Goal: Task Accomplishment & Management: Manage account settings

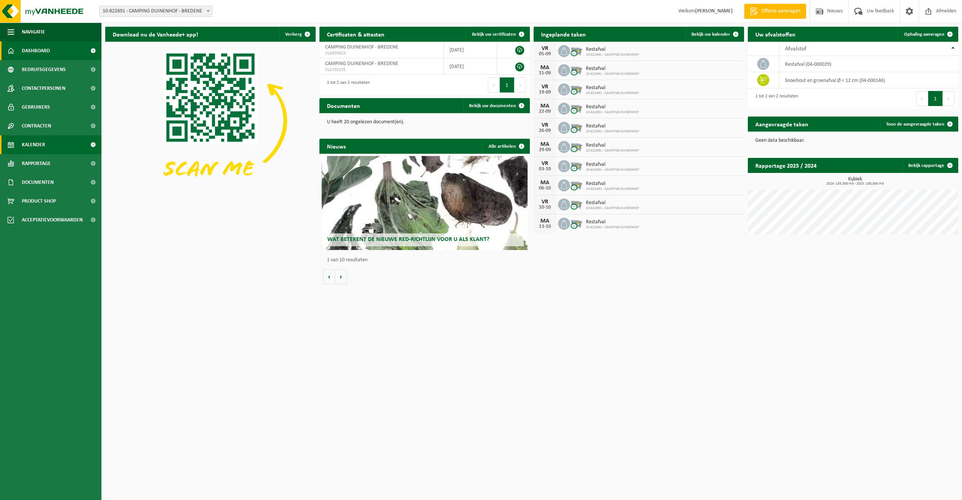
click at [71, 141] on link "Kalender" at bounding box center [51, 144] width 102 height 19
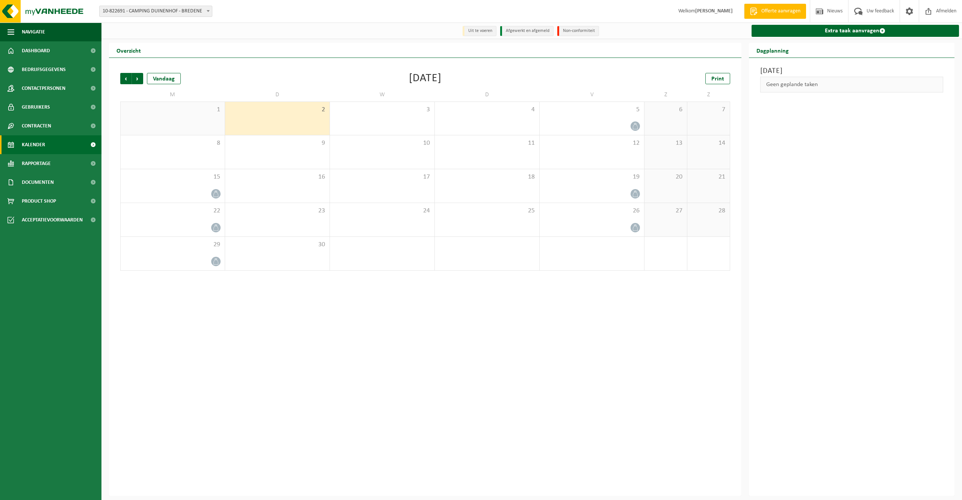
click at [120, 79] on div "Vorige Volgende Vandaag September 2025 Print M D W D V Z Z 1 2 3 4 5 6 7 8 9 10…" at bounding box center [426, 171] width 618 height 213
click at [123, 79] on span "Vorige" at bounding box center [125, 78] width 11 height 11
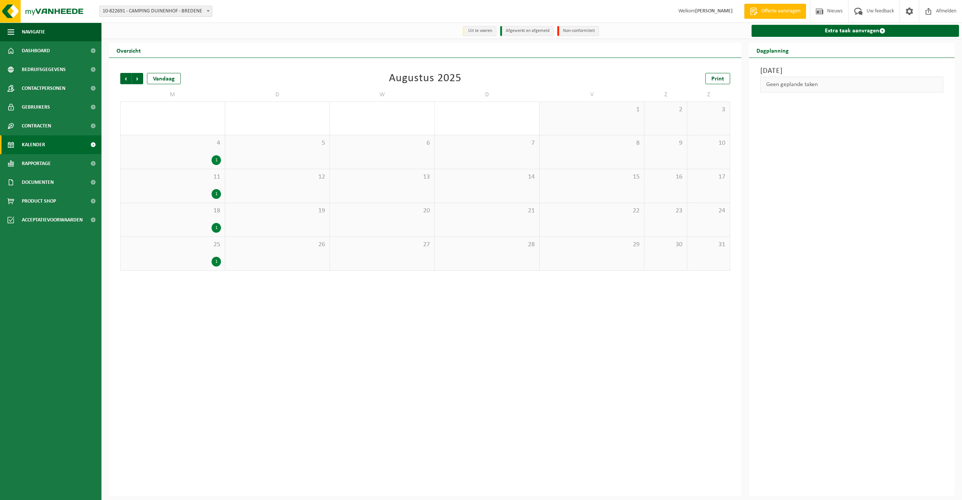
click at [123, 79] on span "Vorige" at bounding box center [125, 78] width 11 height 11
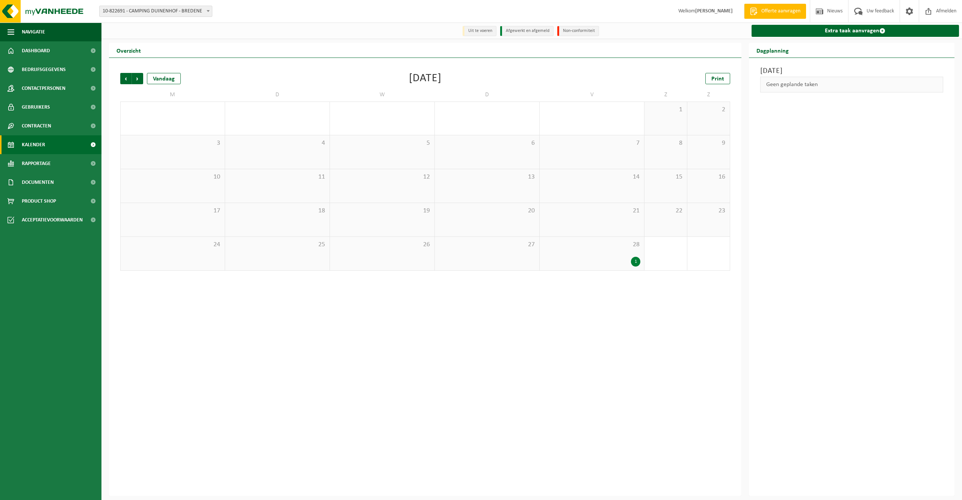
click at [123, 79] on span "Vorige" at bounding box center [125, 78] width 11 height 11
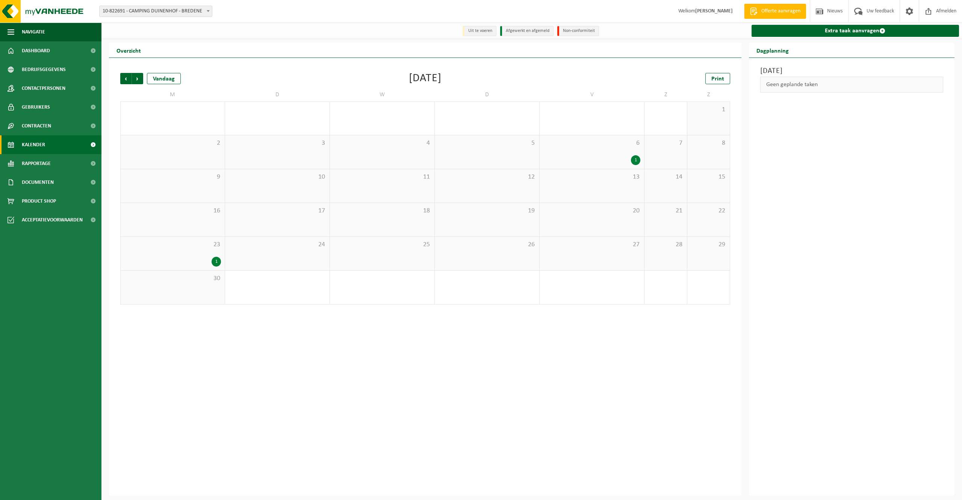
drag, startPoint x: 123, startPoint y: 79, endPoint x: 153, endPoint y: 61, distance: 34.9
click at [153, 61] on div "Vorige Volgende Vandaag September 2024 Print M D W D V Z Z 26 1 27 28 29 30 31 …" at bounding box center [425, 277] width 633 height 438
click at [138, 82] on span "Volgende" at bounding box center [137, 78] width 11 height 11
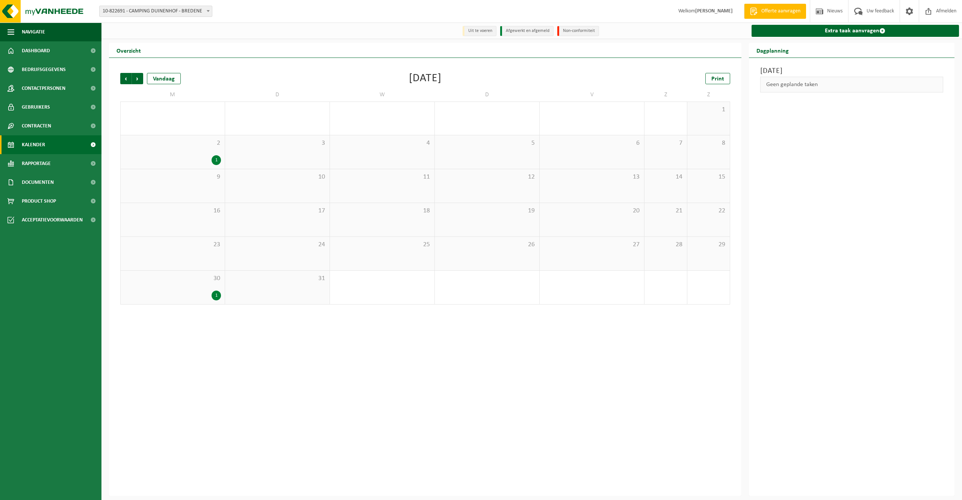
click at [138, 82] on span "Volgende" at bounding box center [137, 78] width 11 height 11
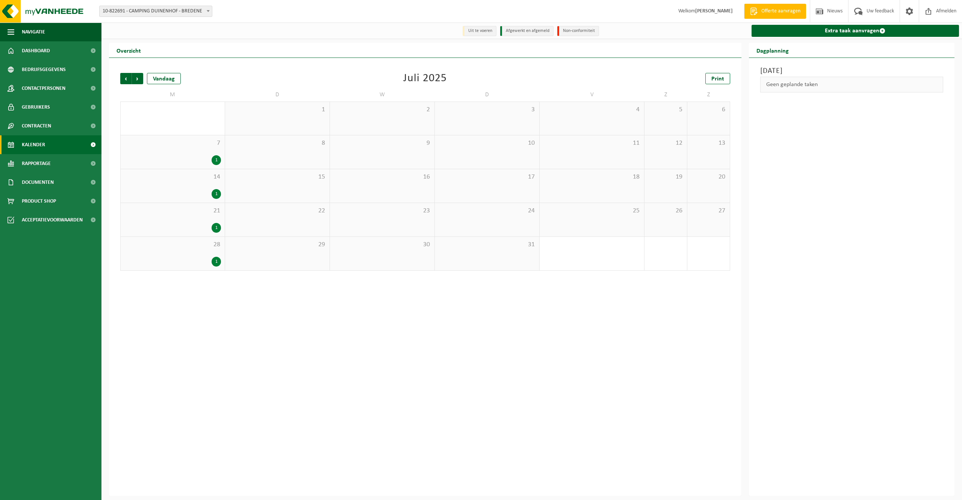
click at [138, 82] on span "Volgende" at bounding box center [137, 78] width 11 height 11
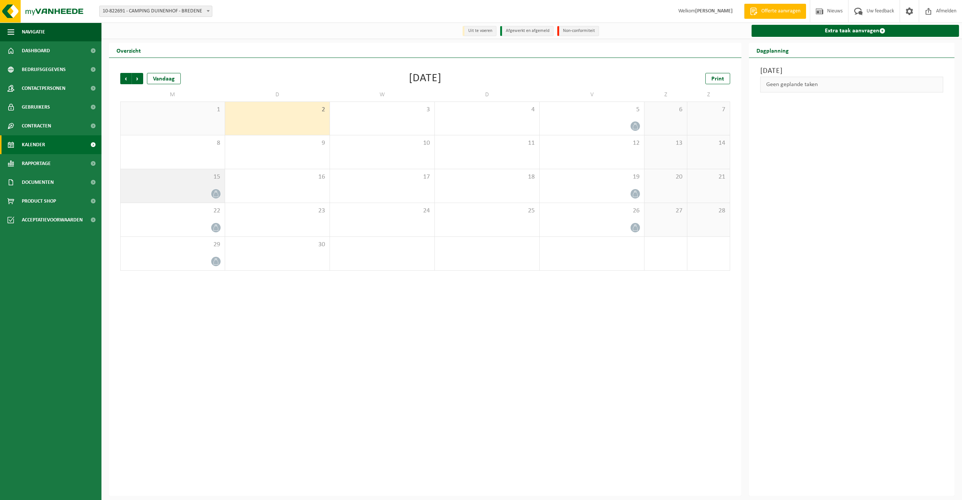
click at [202, 187] on div "15" at bounding box center [173, 185] width 104 height 33
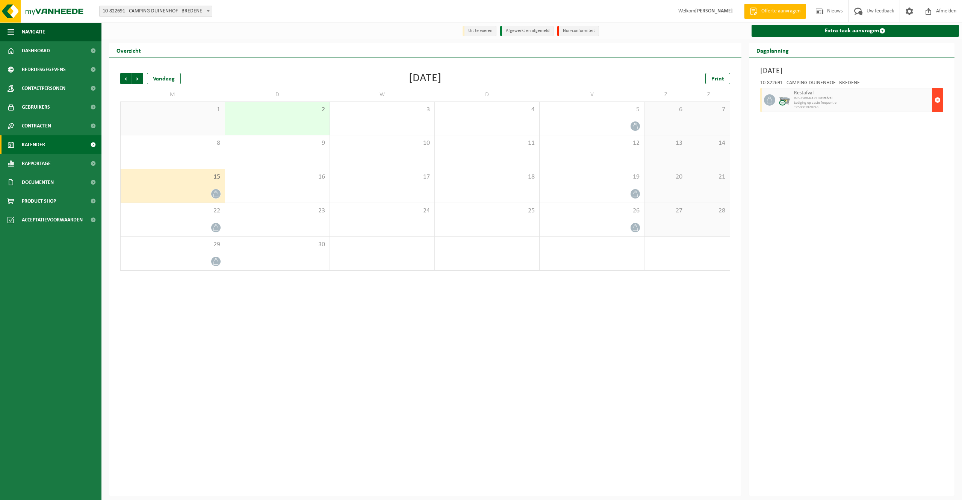
click at [934, 98] on button "button" at bounding box center [937, 100] width 11 height 24
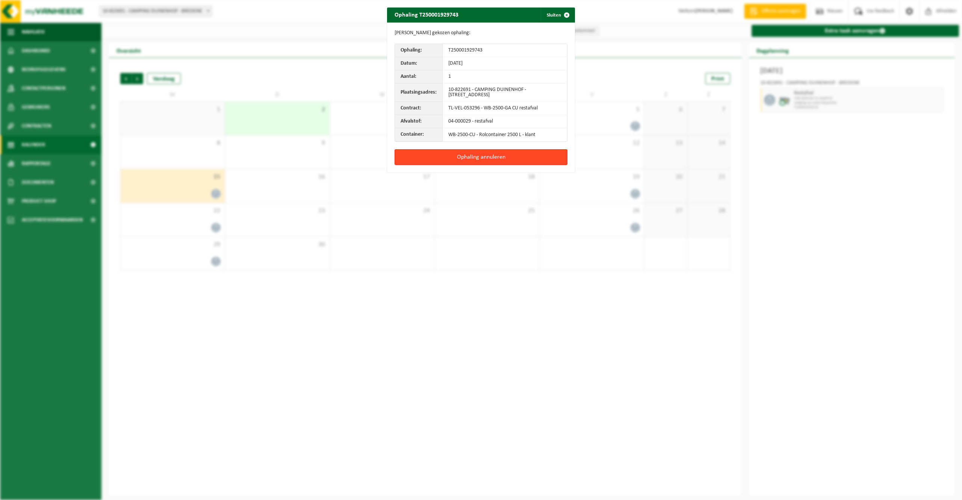
click at [521, 156] on button "Ophaling annuleren" at bounding box center [481, 157] width 173 height 16
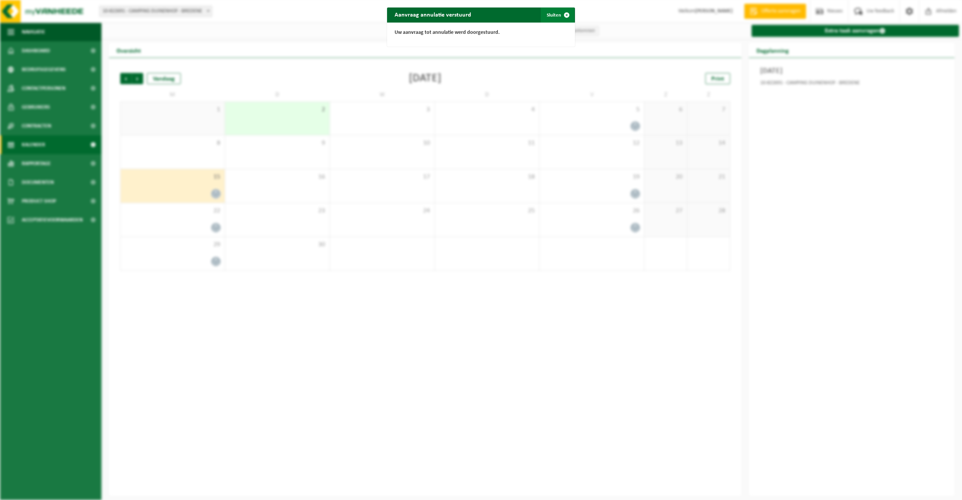
click at [562, 14] on span "button" at bounding box center [566, 15] width 15 height 15
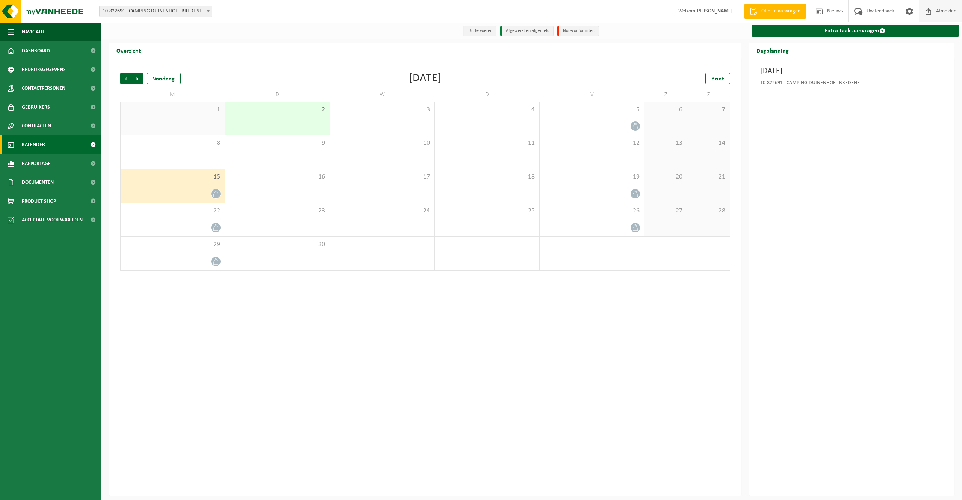
click at [945, 13] on span "Afmelden" at bounding box center [947, 11] width 24 height 22
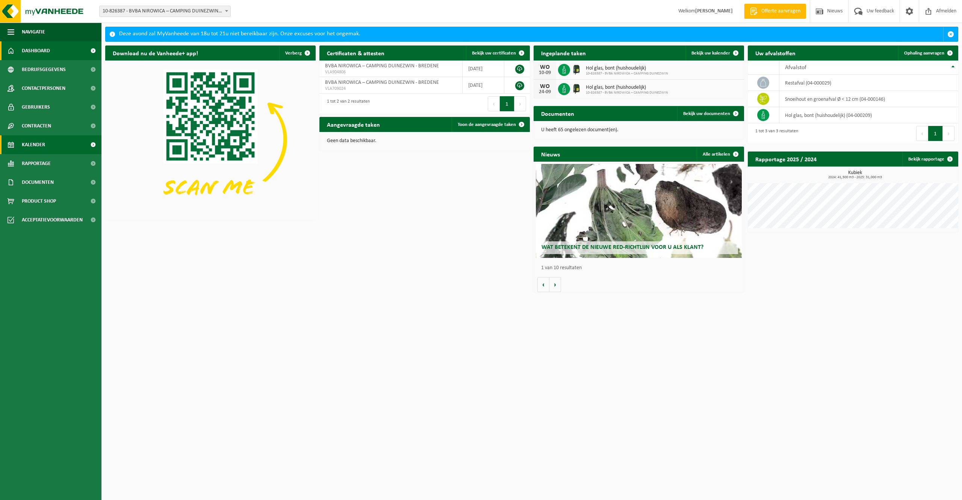
click at [77, 142] on link "Kalender" at bounding box center [51, 144] width 102 height 19
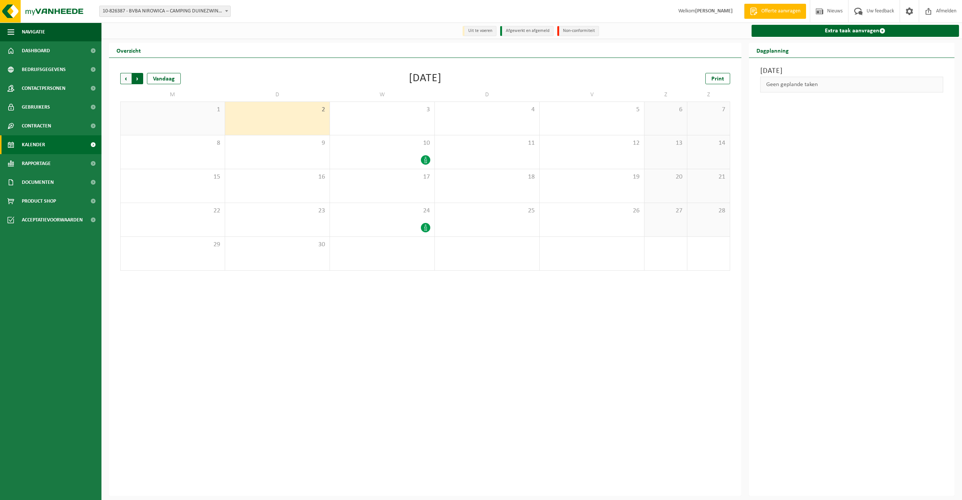
click at [129, 80] on span "Vorige" at bounding box center [125, 78] width 11 height 11
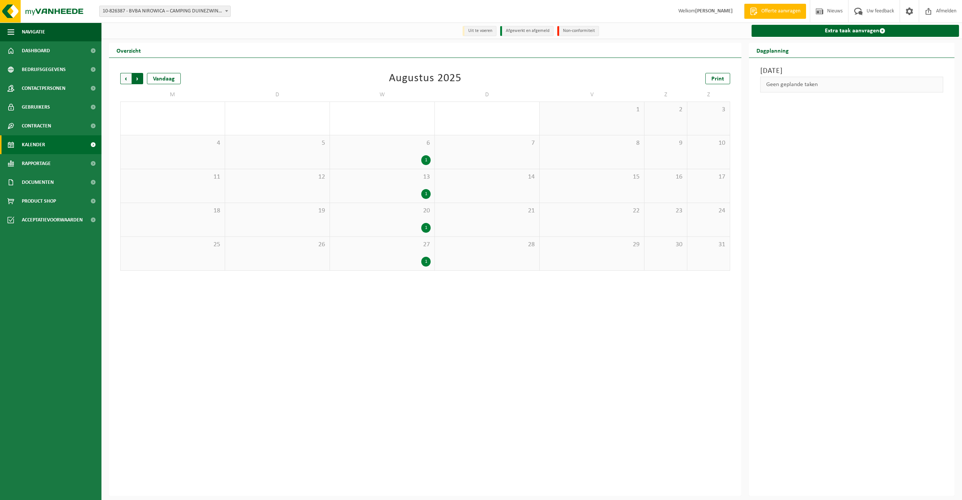
click at [129, 80] on span "Vorige" at bounding box center [125, 78] width 11 height 11
click at [131, 83] on span "Vorige" at bounding box center [125, 78] width 11 height 11
click at [131, 82] on span "Vorige" at bounding box center [125, 78] width 11 height 11
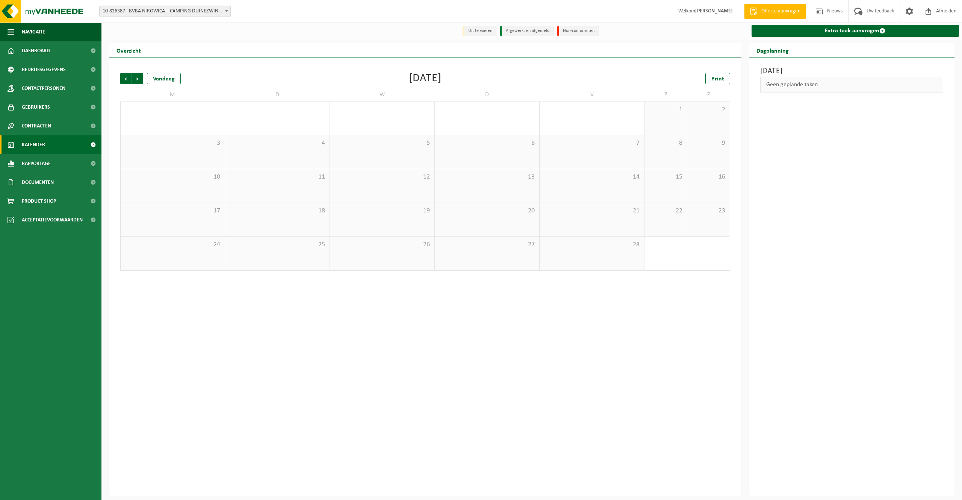
click at [131, 82] on span "Vorige" at bounding box center [125, 78] width 11 height 11
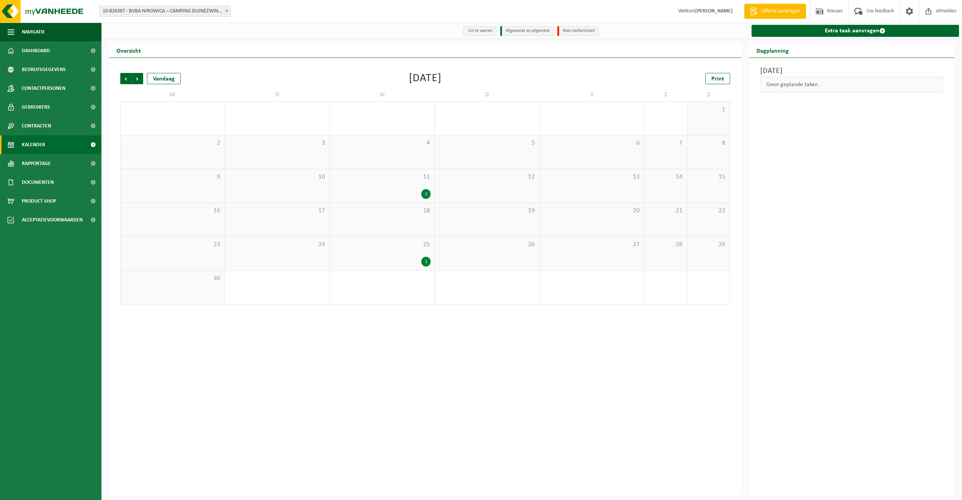
click at [131, 82] on span "Vorige" at bounding box center [125, 78] width 11 height 11
click at [141, 77] on span "Volgende" at bounding box center [137, 78] width 11 height 11
click at [120, 78] on div "Vorige Volgende Vandaag September 2024 Print M D W D V Z Z 26 27 28 1 29 30 31 …" at bounding box center [426, 188] width 618 height 247
click at [135, 80] on span "Volgende" at bounding box center [137, 78] width 11 height 11
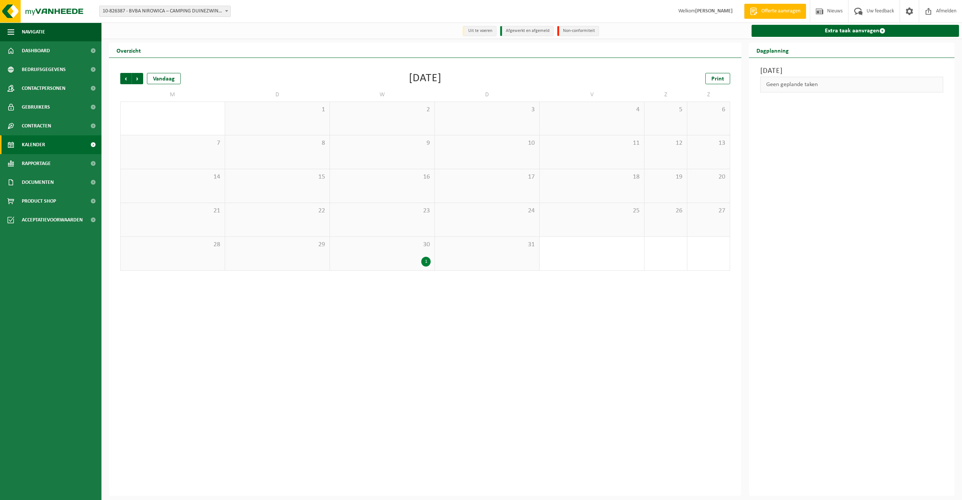
click at [135, 80] on span "Volgende" at bounding box center [137, 78] width 11 height 11
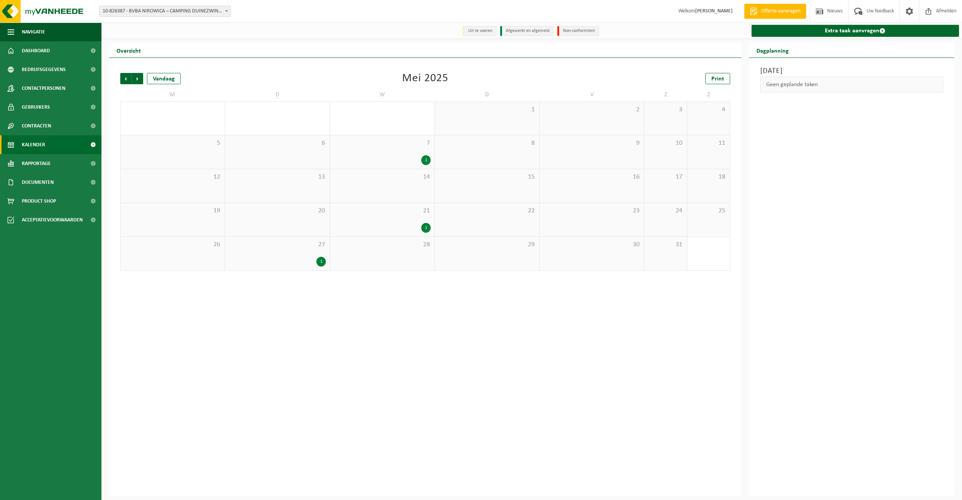
click at [135, 80] on span "Volgende" at bounding box center [137, 78] width 11 height 11
click at [134, 80] on span "Volgende" at bounding box center [137, 78] width 11 height 11
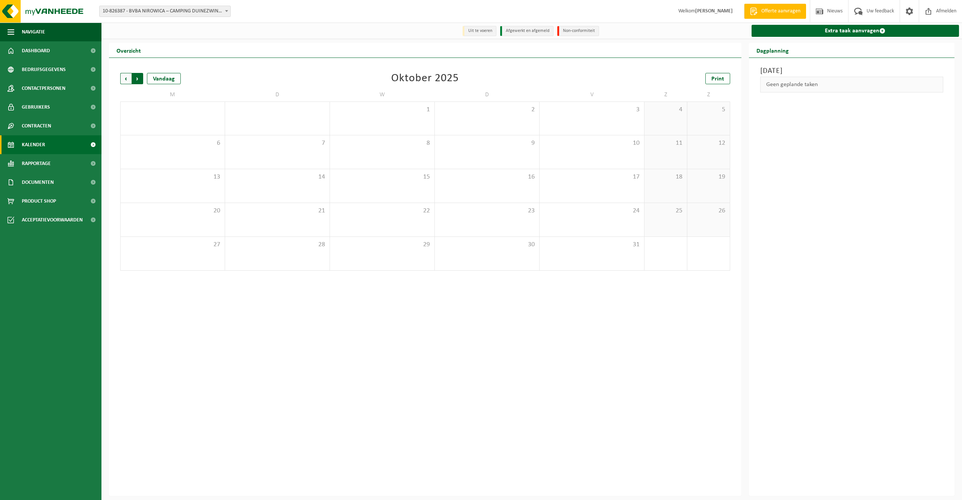
click at [125, 80] on span "Vorige" at bounding box center [125, 78] width 11 height 11
click at [123, 76] on span "Vorige" at bounding box center [125, 78] width 11 height 11
click at [141, 81] on span "Volgende" at bounding box center [137, 78] width 11 height 11
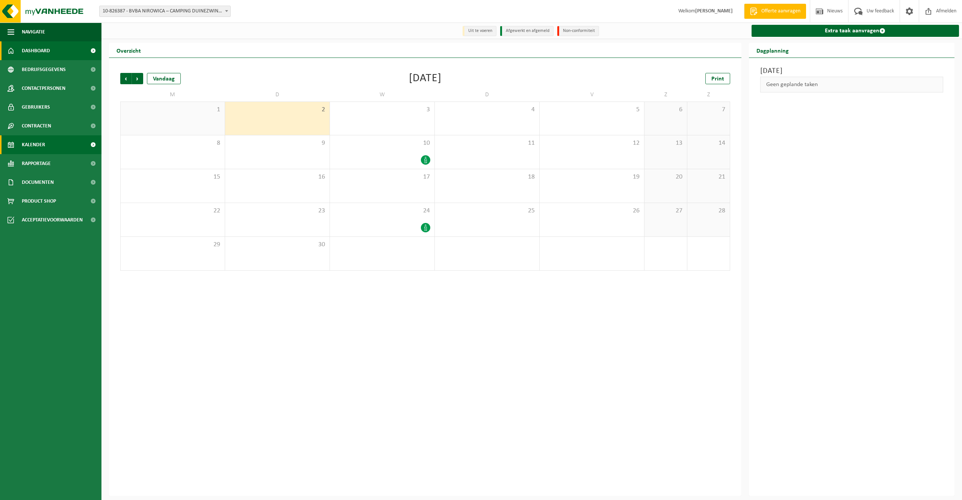
click at [78, 53] on link "Dashboard" at bounding box center [51, 50] width 102 height 19
